Goal: Information Seeking & Learning: Learn about a topic

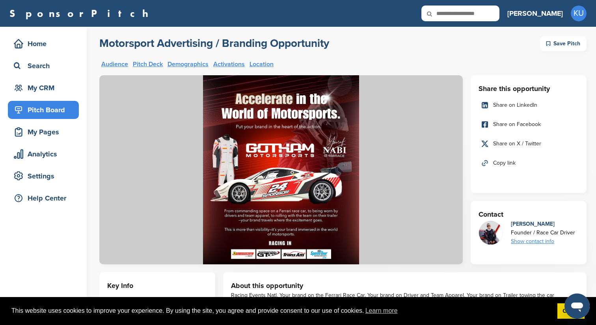
click at [46, 112] on div "Pitch Board" at bounding box center [45, 110] width 67 height 14
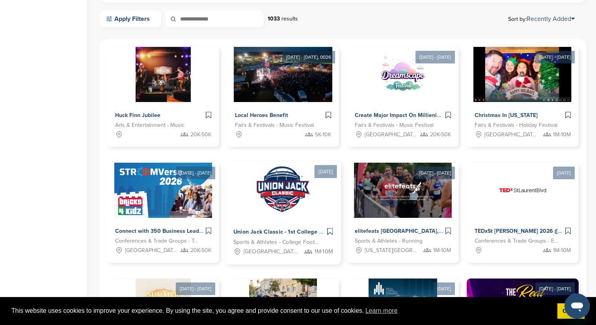
scroll to position [222, 0]
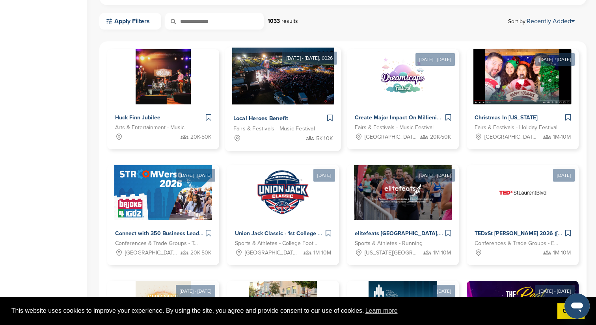
click at [264, 119] on span "Local Heroes Benefit" at bounding box center [260, 118] width 55 height 7
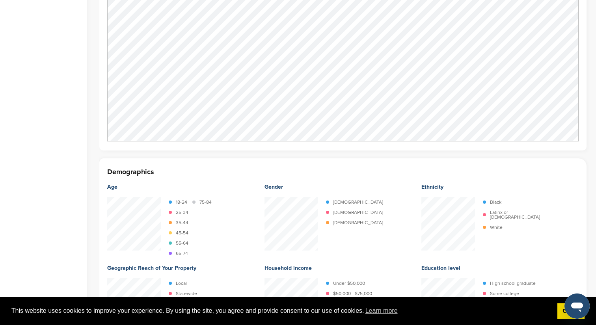
scroll to position [1048, 0]
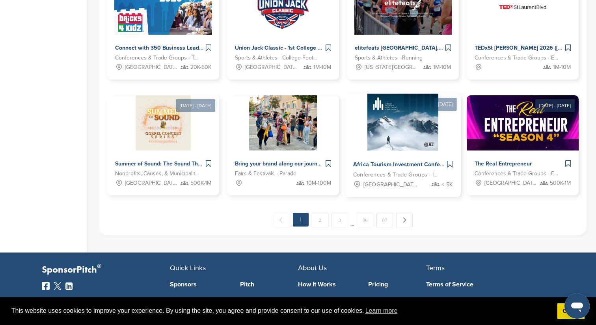
scroll to position [407, 0]
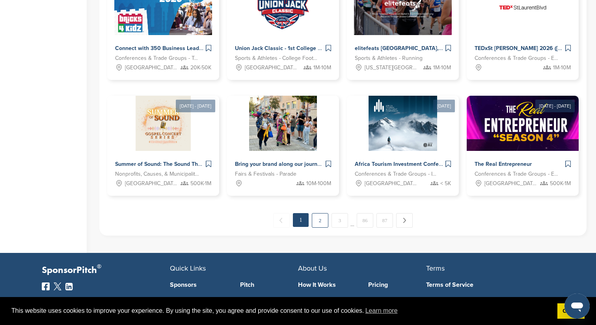
click at [324, 221] on link "2" at bounding box center [320, 220] width 17 height 15
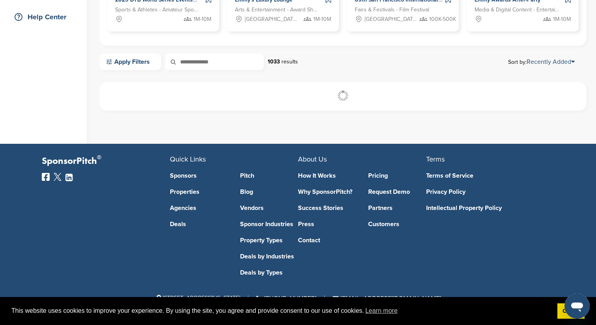
scroll to position [181, 0]
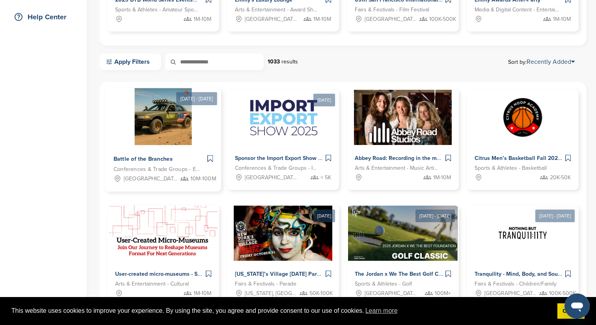
click at [156, 156] on span "Battle of the Branches" at bounding box center [142, 159] width 59 height 7
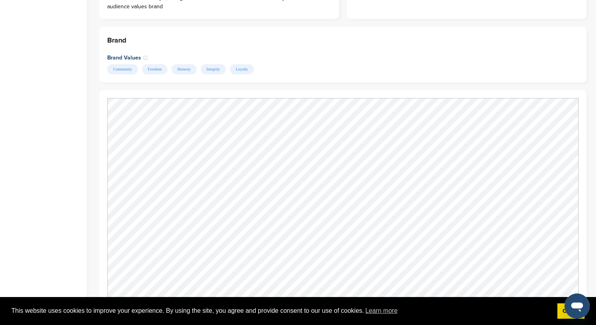
scroll to position [658, 0]
